Goal: Task Accomplishment & Management: Complete application form

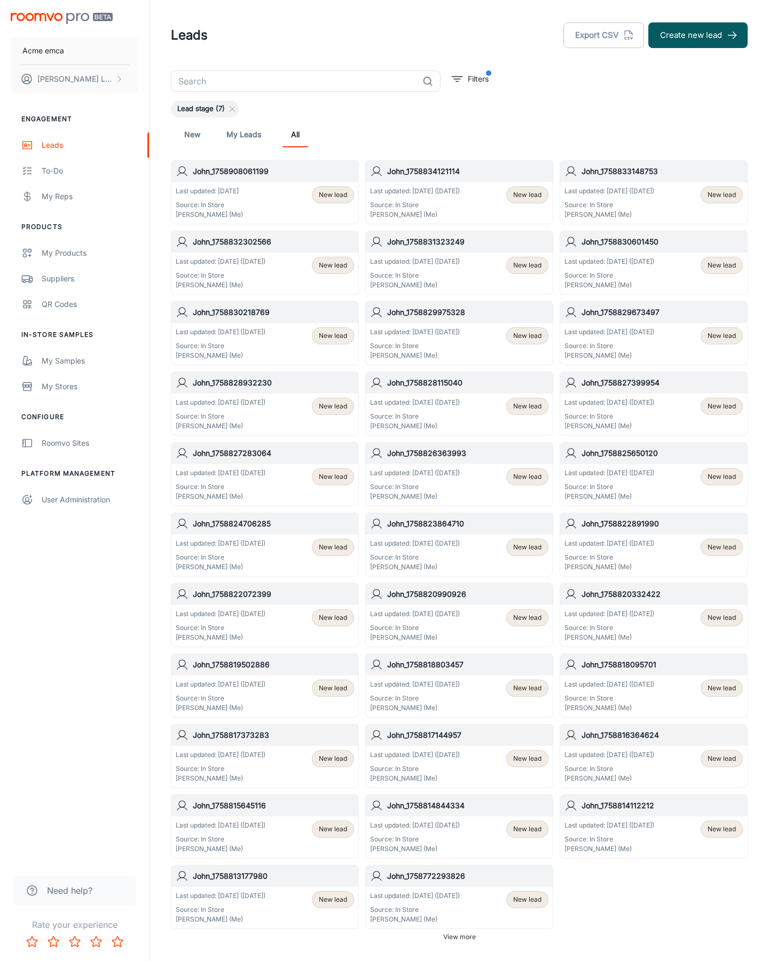
click at [698, 35] on button "Create new lead" at bounding box center [697, 35] width 99 height 26
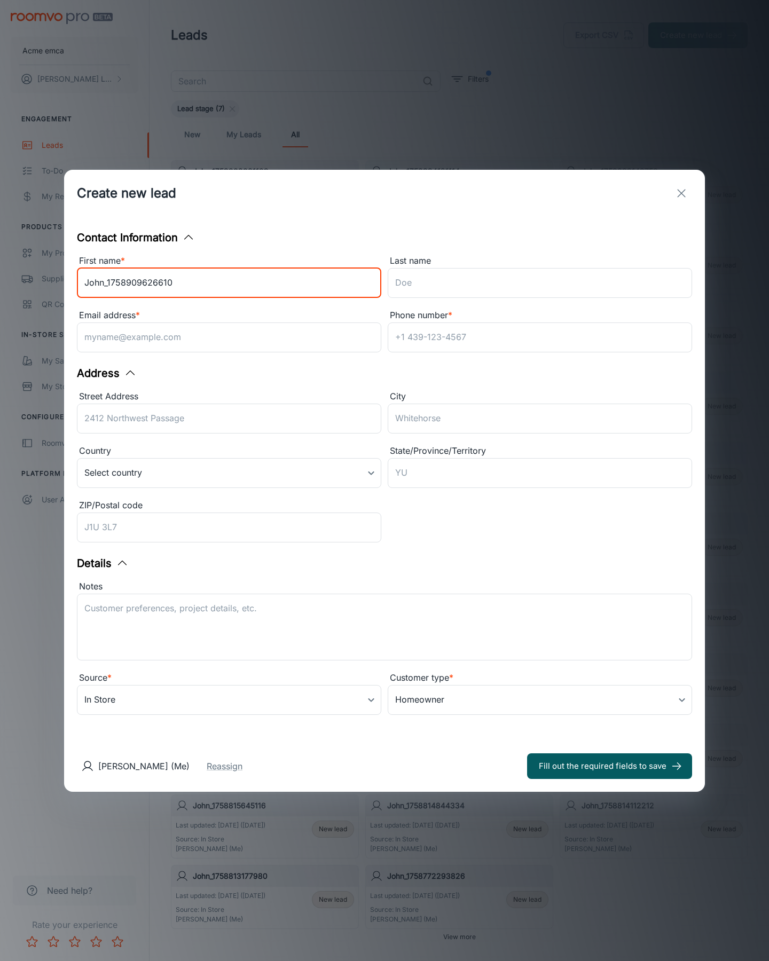
type input "John_1758909626610"
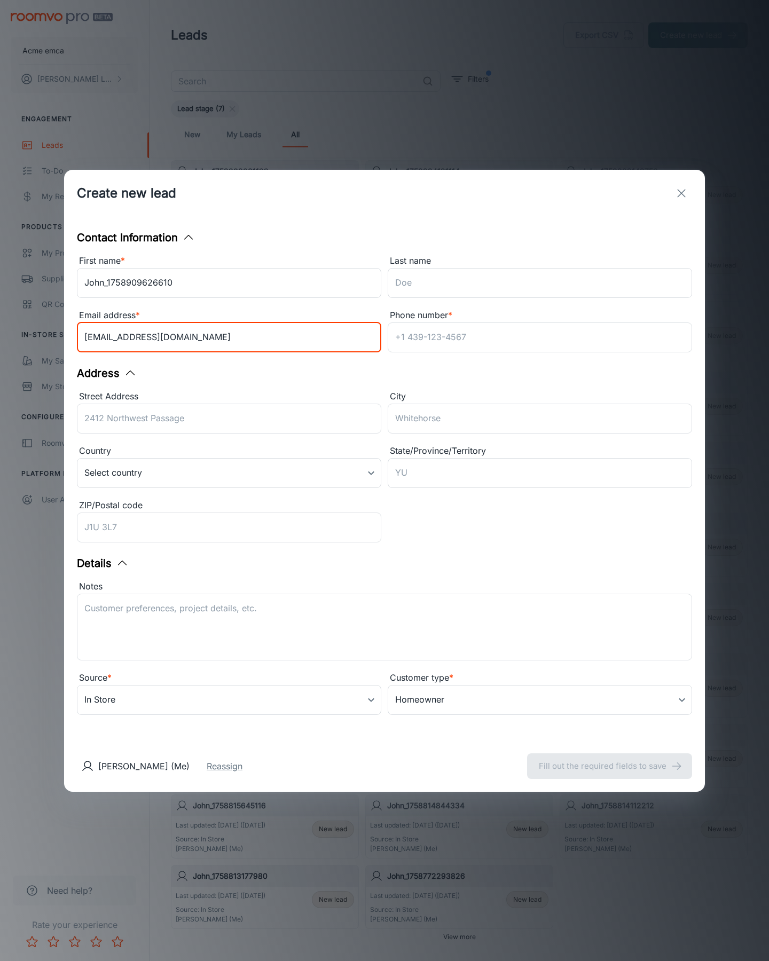
type input "[EMAIL_ADDRESS][DOMAIN_NAME]"
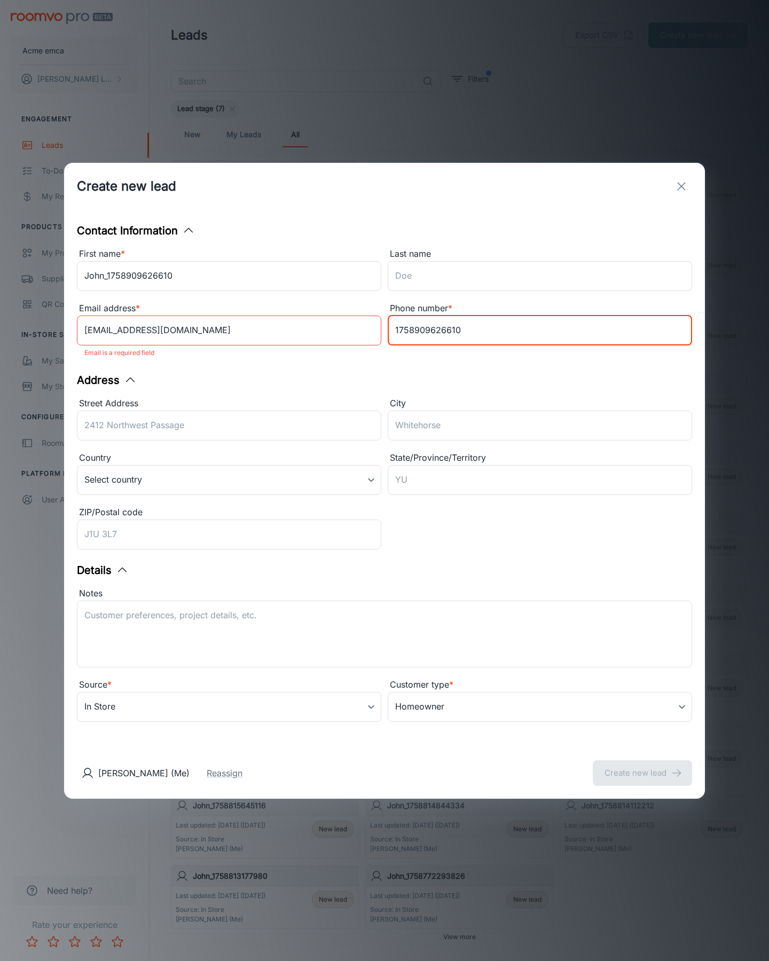
type input "1758909626610"
click at [642, 766] on button "Create new lead" at bounding box center [642, 773] width 99 height 26
